Goal: Register for event/course

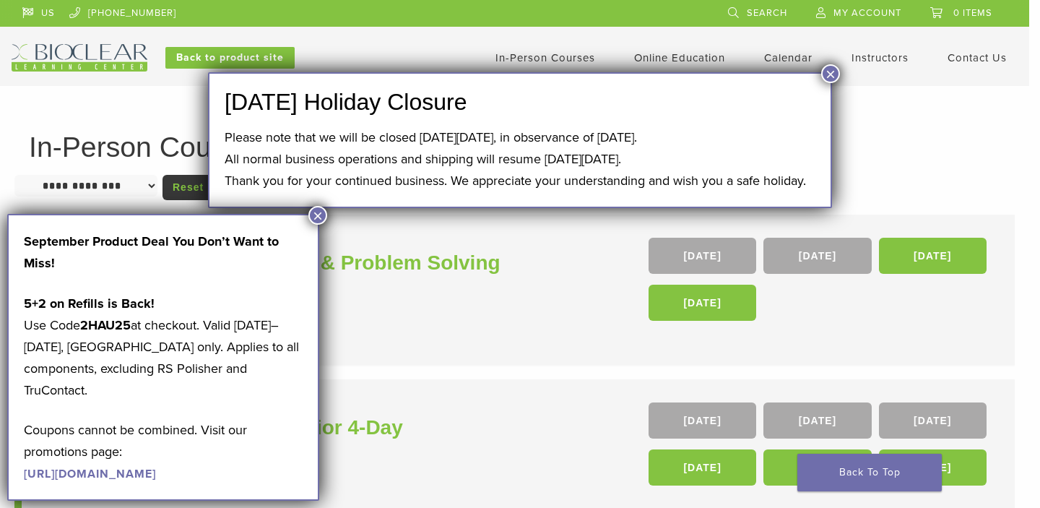
click at [830, 75] on button "×" at bounding box center [830, 73] width 19 height 19
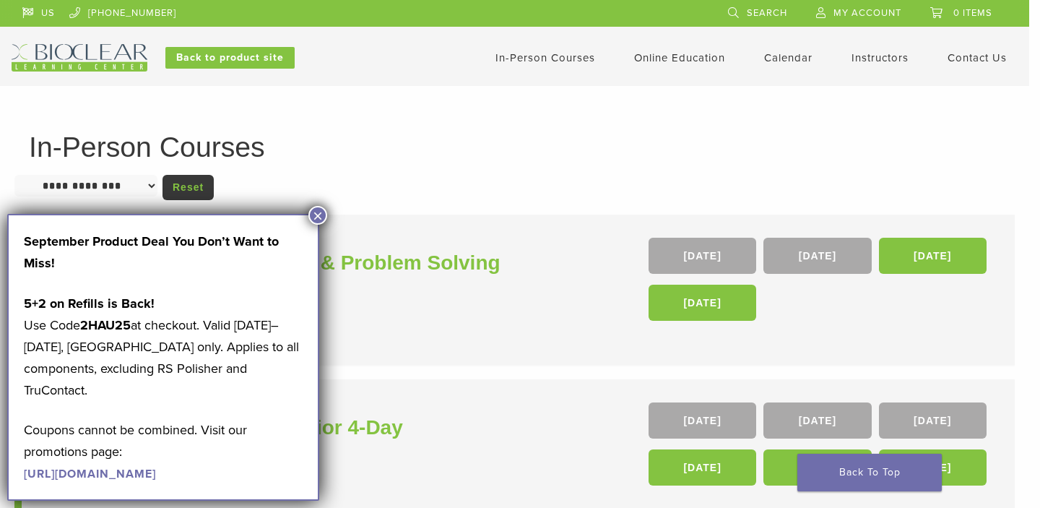
click at [316, 211] on button "×" at bounding box center [317, 215] width 19 height 19
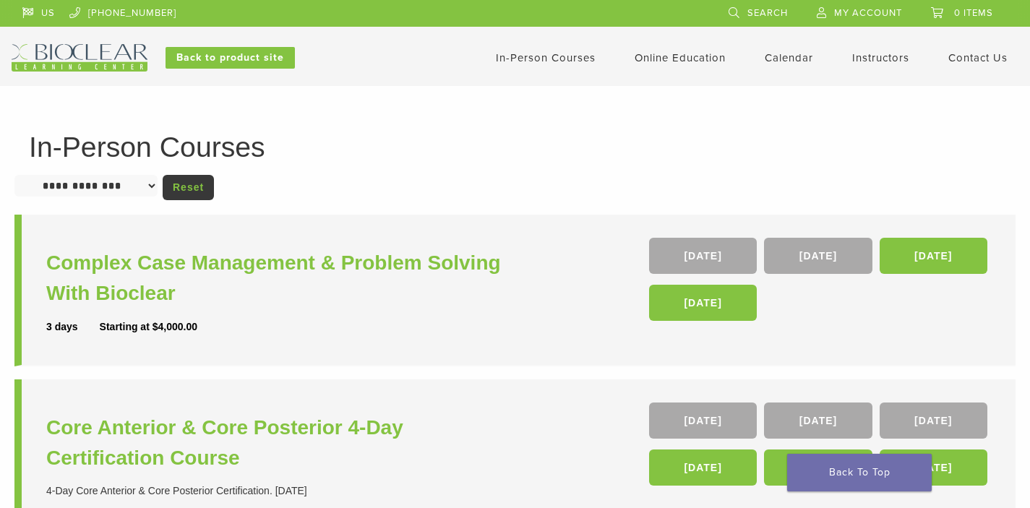
click at [539, 56] on link "In-Person Courses" at bounding box center [546, 57] width 100 height 13
click at [780, 62] on link "Calendar" at bounding box center [788, 57] width 48 height 13
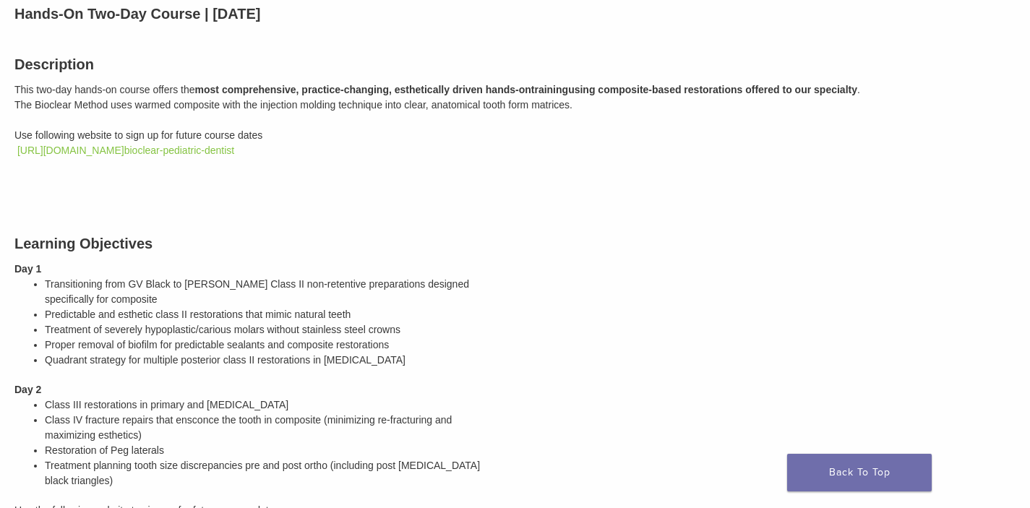
scroll to position [39, 0]
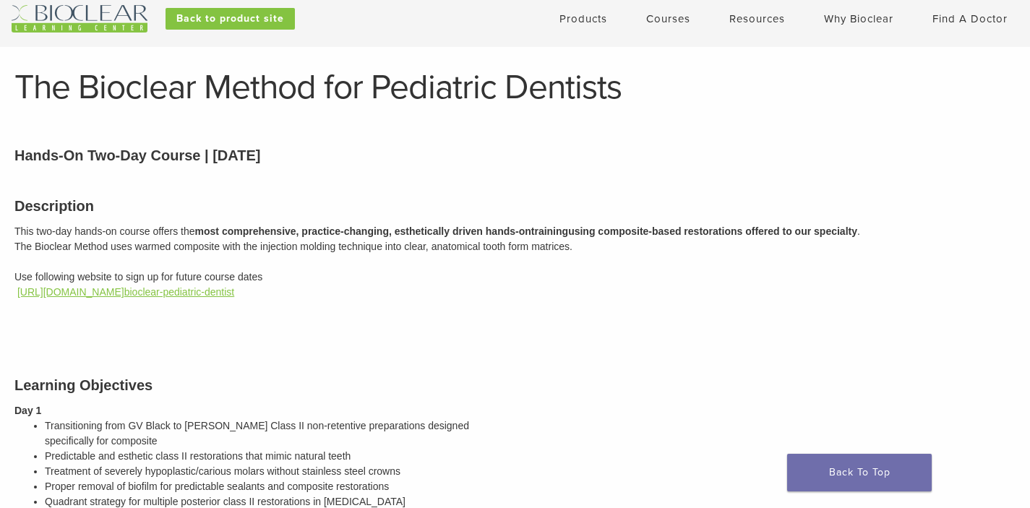
click at [205, 292] on link "https://bioclear.regfox.com/ bioclear-pediatric-dentist" at bounding box center [125, 292] width 217 height 12
